Goal: Find specific page/section: Find specific page/section

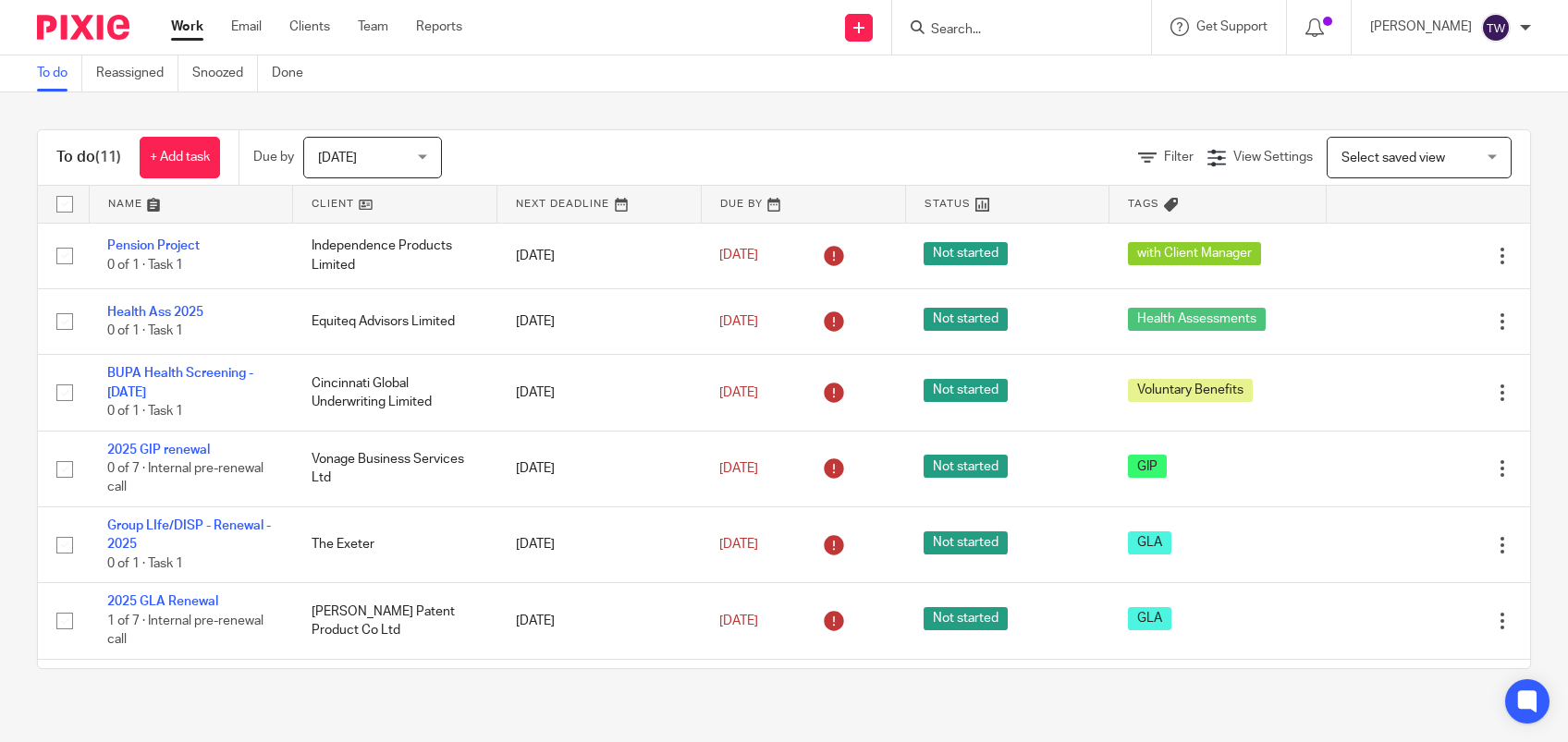
click at [988, 32] on input "Search" at bounding box center [1012, 30] width 167 height 17
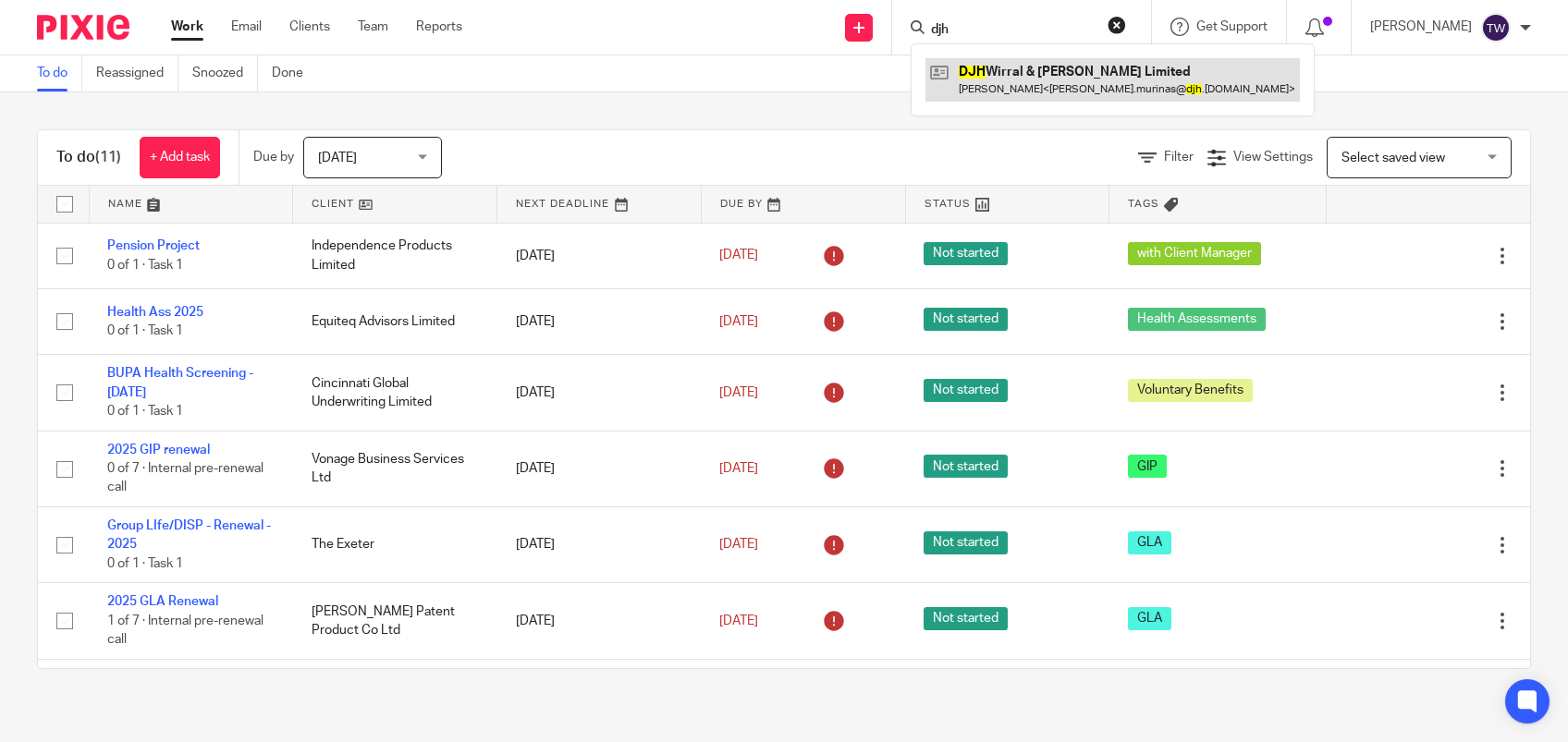
type input "djh"
click at [1074, 81] on link at bounding box center [1112, 79] width 374 height 43
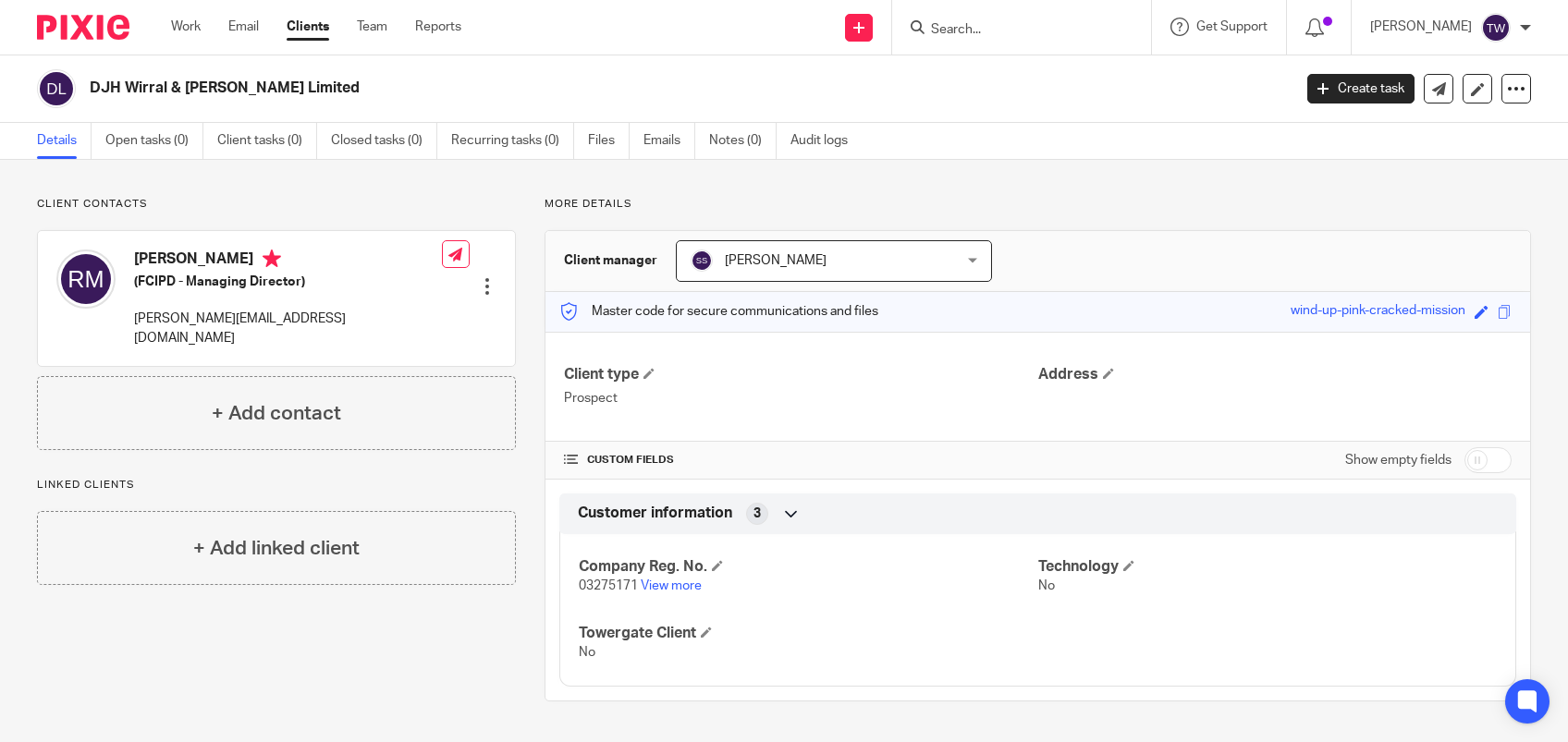
drag, startPoint x: 1263, startPoint y: 306, endPoint x: 1447, endPoint y: 307, distance: 184.0
click at [1447, 307] on div "Master code for secure communications and files wind-up-pink-cracked-mission Sa…" at bounding box center [1037, 312] width 985 height 40
drag, startPoint x: 1447, startPoint y: 307, endPoint x: 1403, endPoint y: 311, distance: 44.2
copy div "wind-up-pink-cracked-mission"
click at [1009, 25] on input "Search" at bounding box center [1012, 30] width 167 height 17
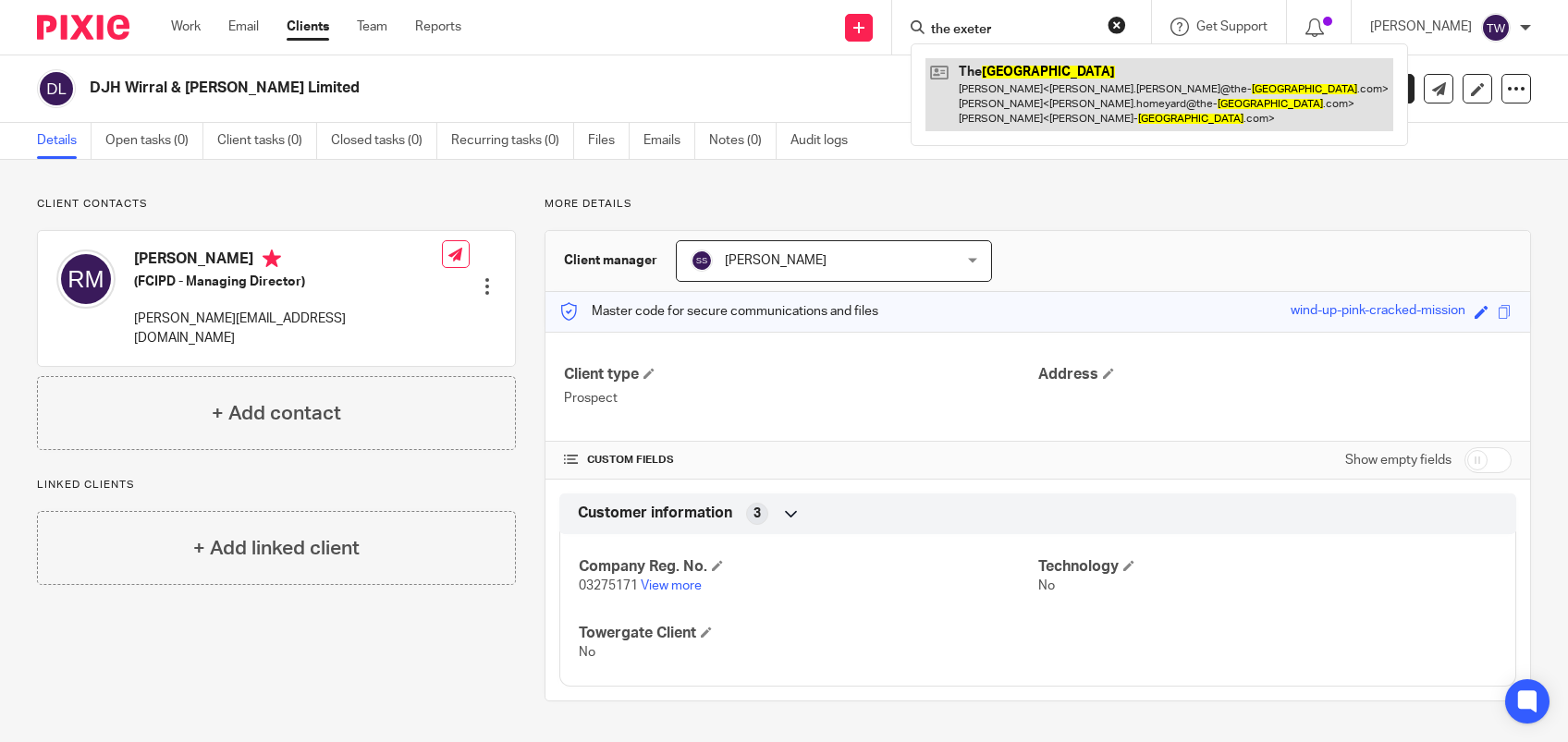
type input "the exeter"
click at [994, 110] on link at bounding box center [1158, 94] width 467 height 73
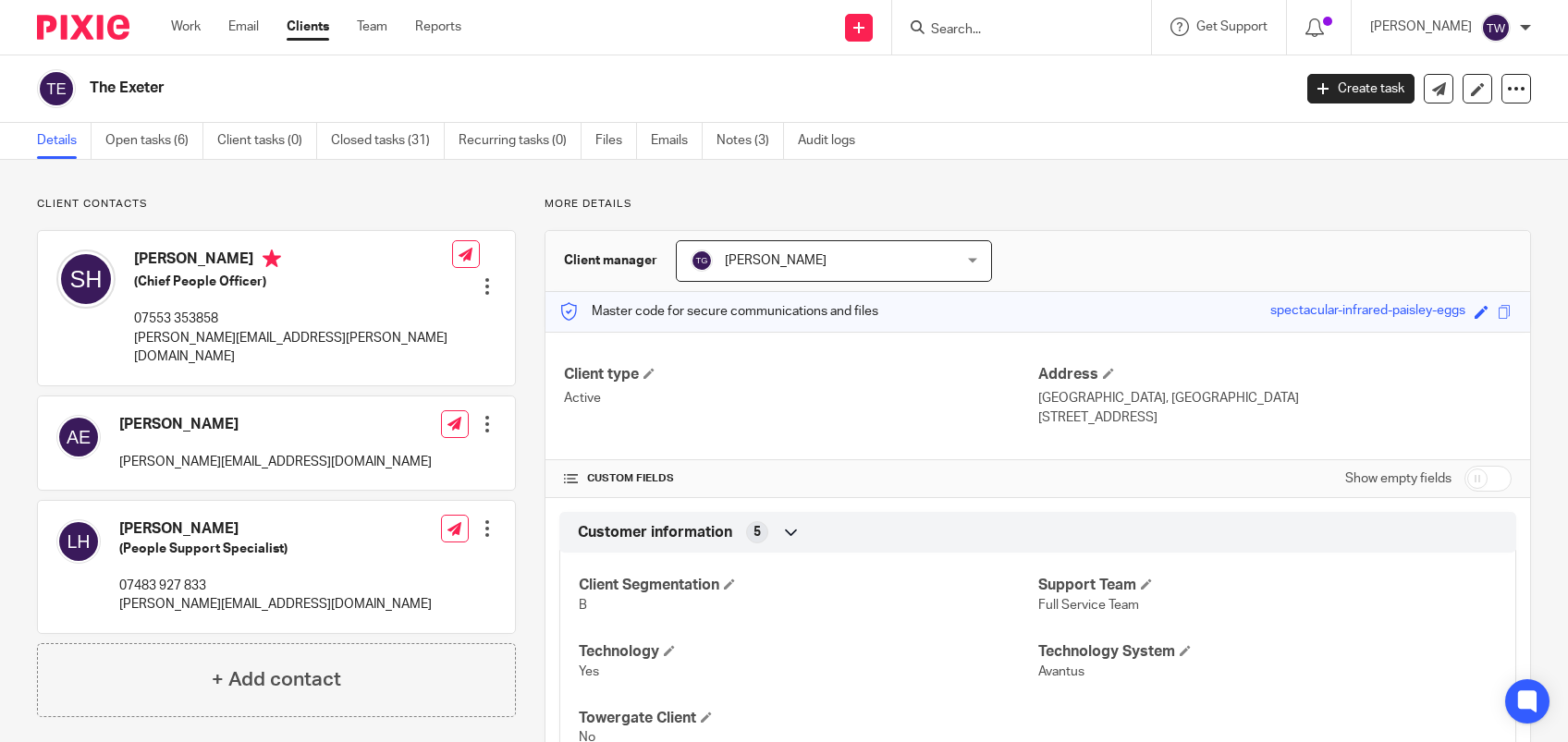
drag, startPoint x: 1246, startPoint y: 311, endPoint x: 1448, endPoint y: 315, distance: 202.0
click at [1448, 315] on div "Master code for secure communications and files spectacular-infrared-paisley-eg…" at bounding box center [1037, 312] width 985 height 40
drag, startPoint x: 1448, startPoint y: 315, endPoint x: 1377, endPoint y: 313, distance: 71.0
copy div "spectacular-infrared-paisley-eggs"
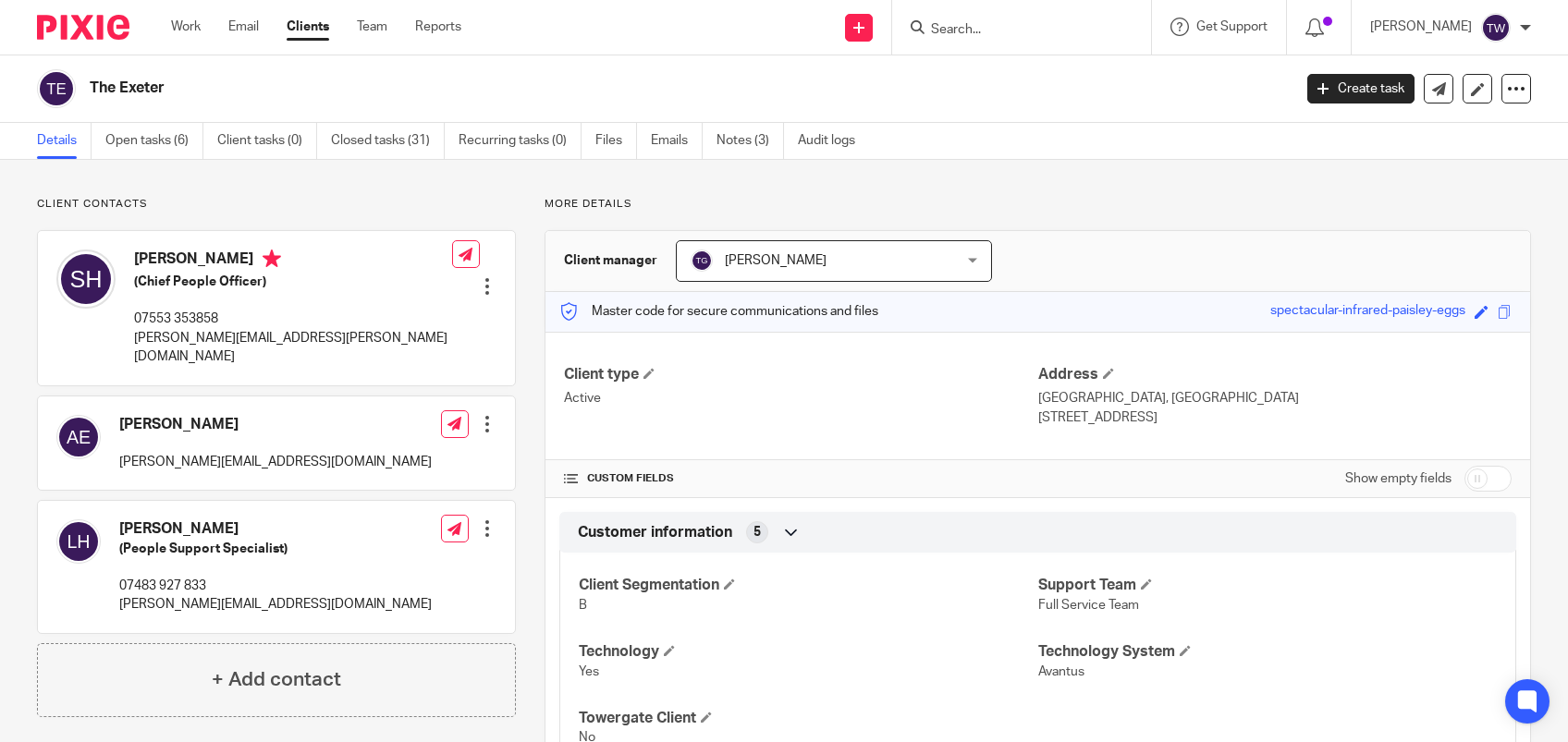
copy div "spectacular-infrared-paisley-eggs"
